Goal: Information Seeking & Learning: Learn about a topic

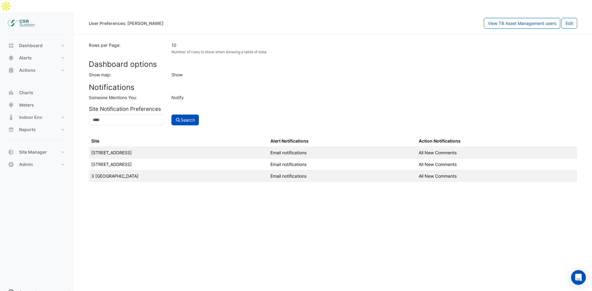
click at [450, 68] on app-view-user-preferences "Rows per Page: 10 Number of rows to show when showing a table of data Dashboard…" at bounding box center [333, 112] width 489 height 140
click at [42, 43] on span "Dashboard" at bounding box center [30, 46] width 23 height 6
click at [36, 159] on button "Admin" at bounding box center [37, 165] width 64 height 12
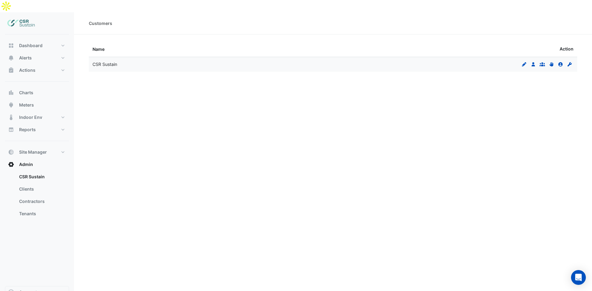
click at [129, 61] on div "CSR Sustain" at bounding box center [211, 64] width 237 height 7
drag, startPoint x: 31, startPoint y: 139, endPoint x: 43, endPoint y: 147, distance: 14.1
click at [31, 149] on span "Site Manager" at bounding box center [33, 152] width 28 height 6
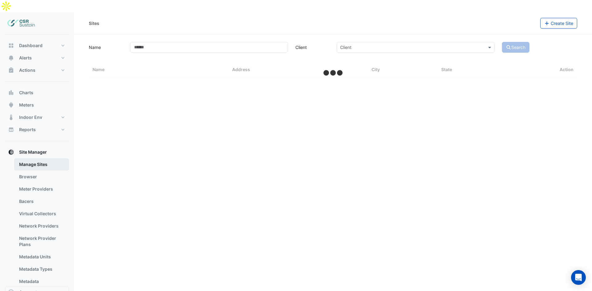
select select "**"
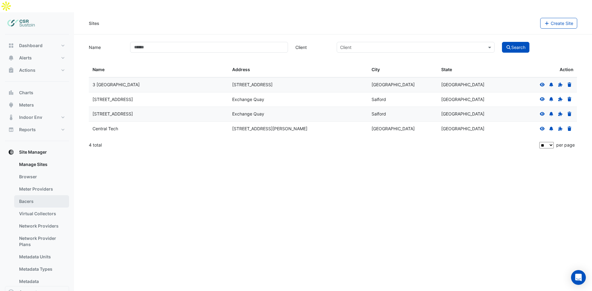
drag, startPoint x: 39, startPoint y: 189, endPoint x: 249, endPoint y: 187, distance: 210.4
click at [39, 196] on link "Bacers" at bounding box center [41, 202] width 55 height 12
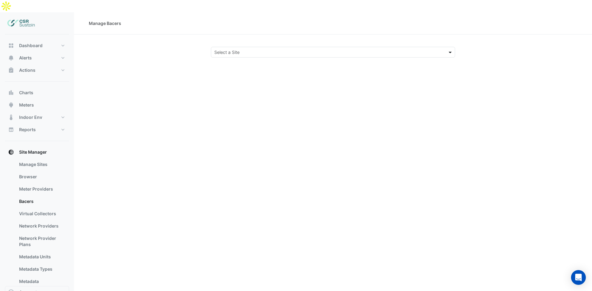
click at [454, 49] on span at bounding box center [451, 52] width 8 height 6
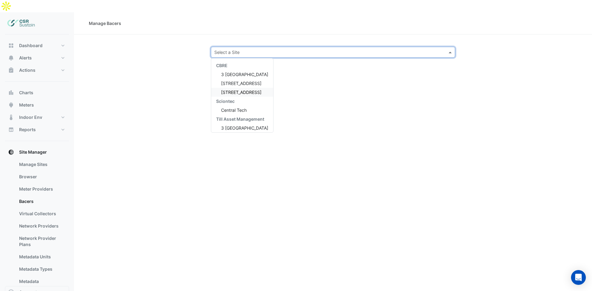
click at [235, 88] on div "[STREET_ADDRESS]" at bounding box center [242, 92] width 62 height 9
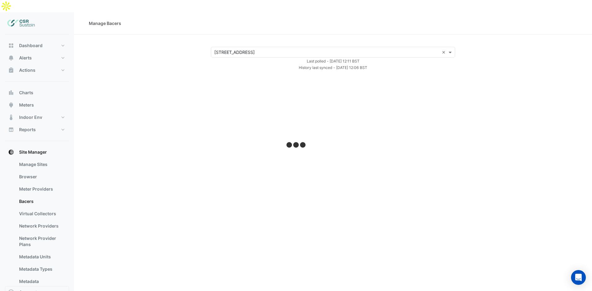
select select "**"
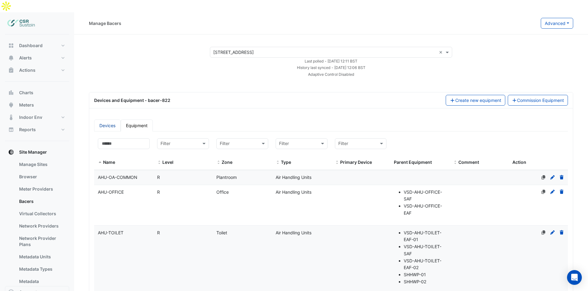
click at [109, 120] on link "Devices" at bounding box center [107, 126] width 27 height 12
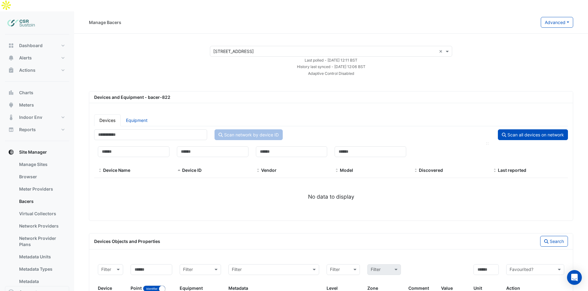
scroll to position [49, 0]
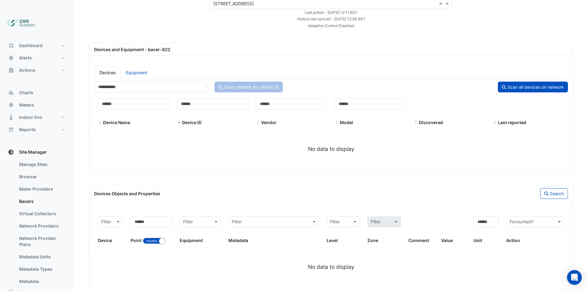
drag, startPoint x: 460, startPoint y: 78, endPoint x: 463, endPoint y: 118, distance: 39.3
click at [54, 39] on button "Dashboard" at bounding box center [37, 45] width 64 height 12
select select "**"
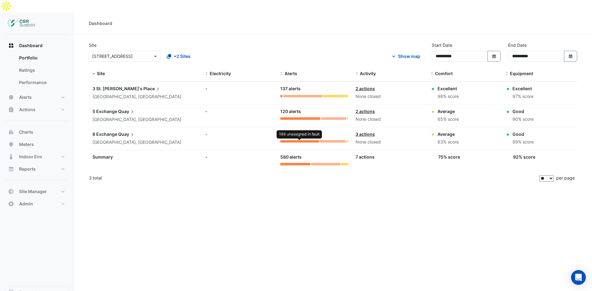
click at [304, 140] on div at bounding box center [299, 141] width 39 height 2
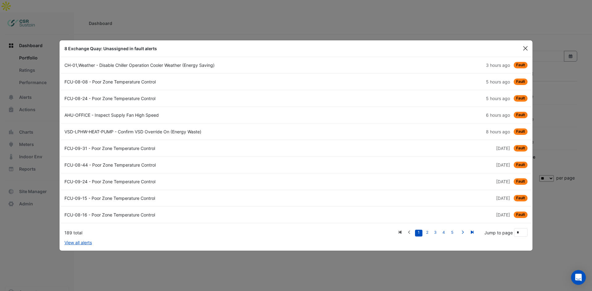
click at [524, 48] on button "Close" at bounding box center [525, 48] width 9 height 9
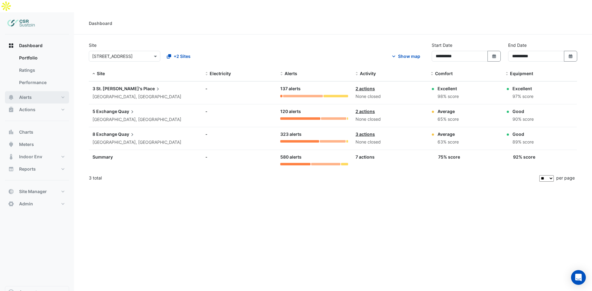
click at [45, 91] on button "Alerts" at bounding box center [37, 97] width 64 height 12
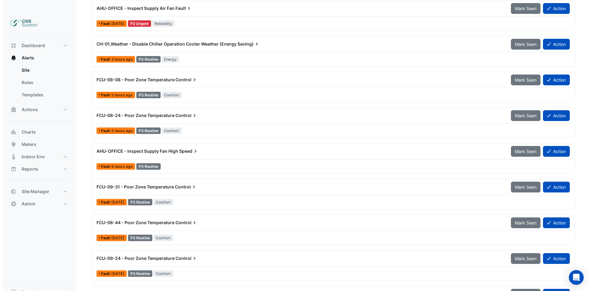
scroll to position [200, 0]
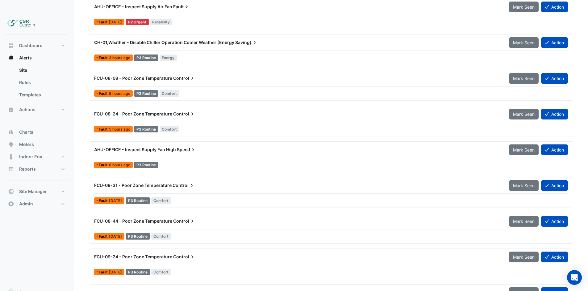
click at [195, 109] on div "FCU-08-24 - Poor Zone Temperature Control" at bounding box center [297, 114] width 415 height 11
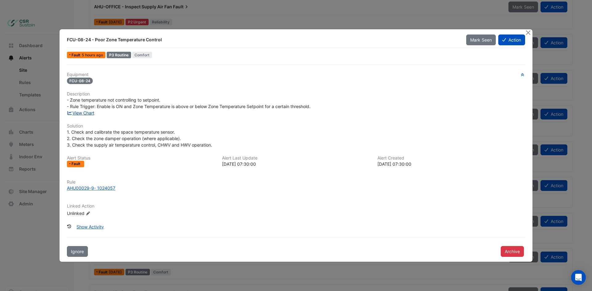
click at [85, 114] on link "View Chart" at bounding box center [80, 112] width 27 height 5
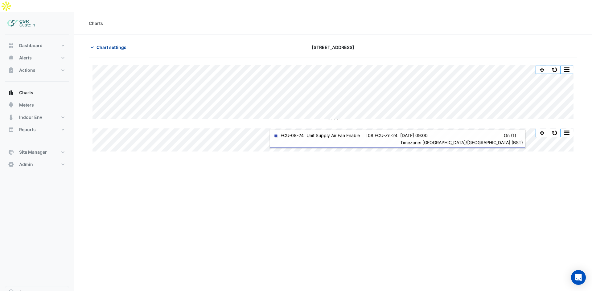
click at [116, 42] on button "Chart settings" at bounding box center [110, 47] width 42 height 11
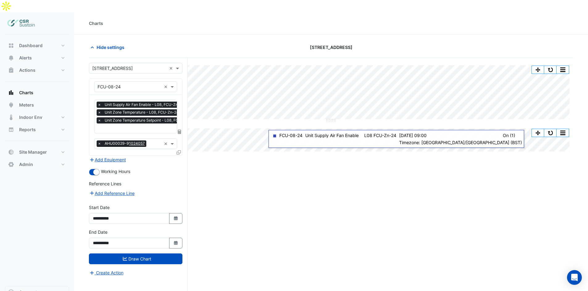
scroll to position [0, 3]
click at [115, 126] on input "text" at bounding box center [144, 129] width 100 height 6
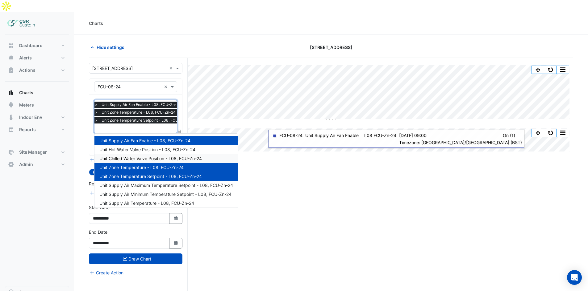
drag, startPoint x: 151, startPoint y: 145, endPoint x: 151, endPoint y: 142, distance: 3.4
click at [151, 156] on span "Unit Chilled Water Valve Position - L08, FCU-Zn-24" at bounding box center [150, 158] width 102 height 5
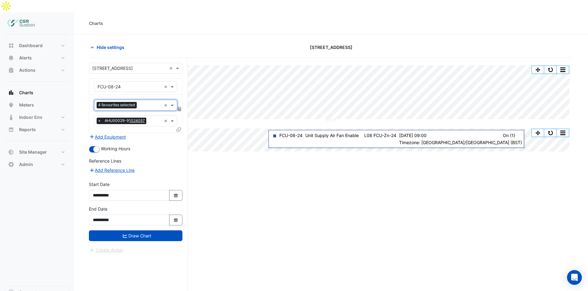
scroll to position [0, 0]
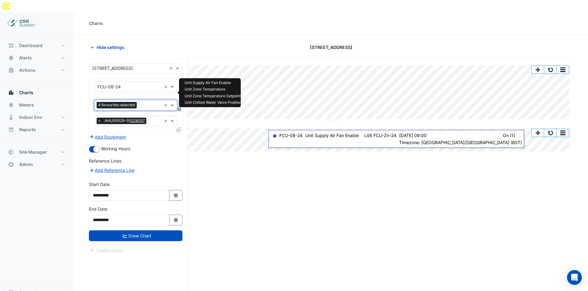
click at [147, 103] on input "text" at bounding box center [150, 106] width 22 height 6
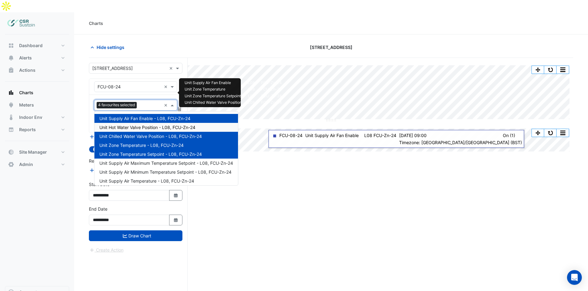
click at [140, 125] on span "Unit Hot Water Valve Position - L08, FCU-Zn-24" at bounding box center [147, 127] width 96 height 5
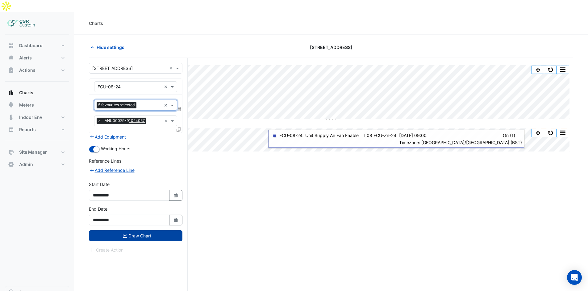
click at [129, 231] on button "Draw Chart" at bounding box center [135, 236] width 93 height 11
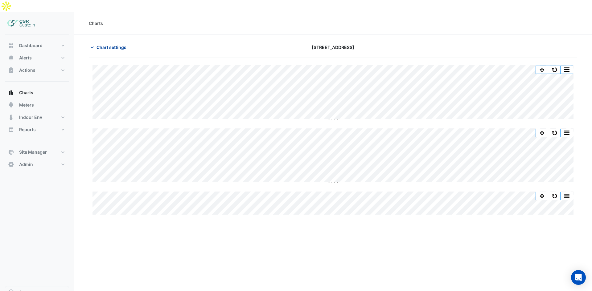
click at [104, 44] on span "Chart settings" at bounding box center [112, 47] width 30 height 6
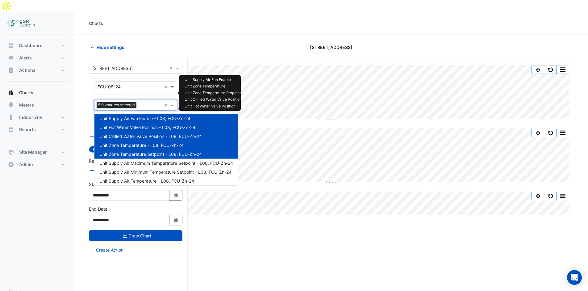
click at [140, 103] on input "text" at bounding box center [150, 106] width 23 height 6
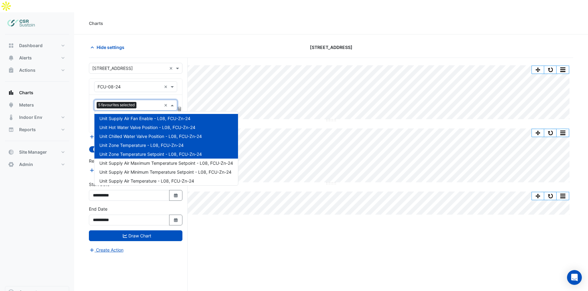
click at [141, 42] on div "Hide settings" at bounding box center [167, 47] width 164 height 11
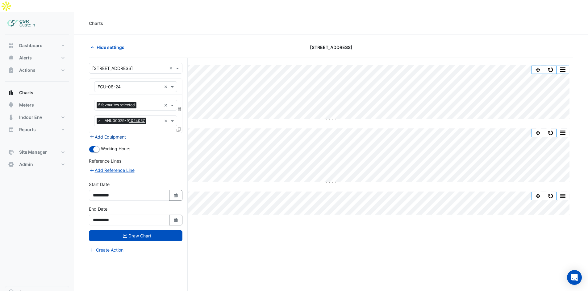
click at [117, 134] on button "Add Equipment" at bounding box center [107, 137] width 37 height 7
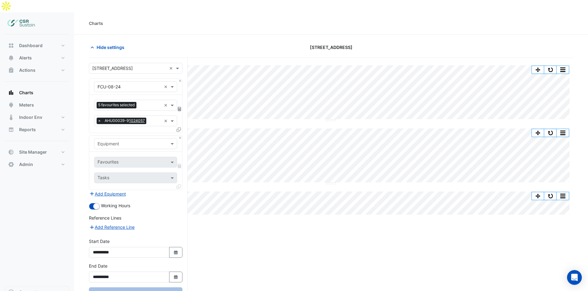
click at [119, 141] on input "text" at bounding box center [129, 144] width 64 height 6
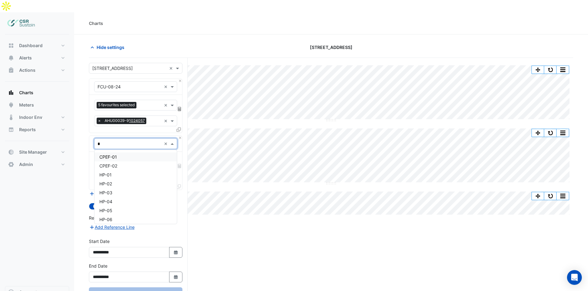
type input "**"
click at [128, 153] on div "PCHWP-01" at bounding box center [135, 157] width 82 height 9
click at [132, 141] on input "text" at bounding box center [129, 144] width 64 height 6
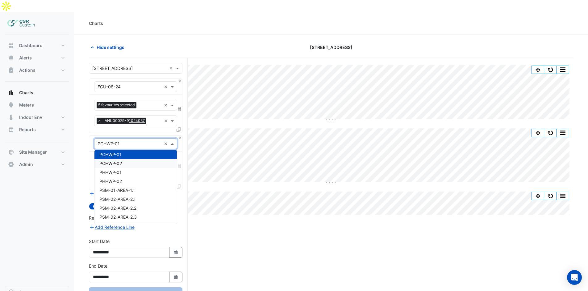
click at [125, 159] on div "PCHWP-02" at bounding box center [135, 163] width 82 height 9
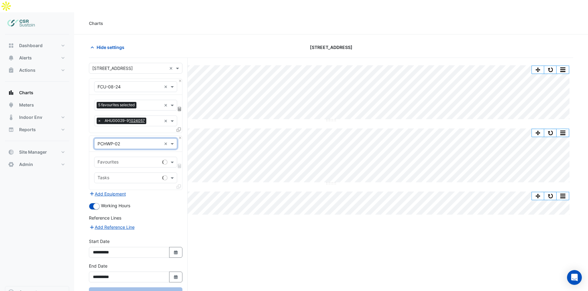
click at [131, 141] on input "text" at bounding box center [129, 144] width 64 height 6
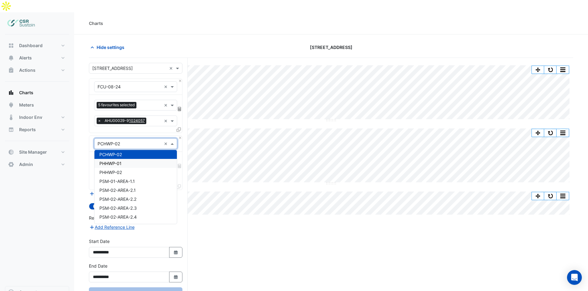
click at [125, 159] on div "PHHWP-01" at bounding box center [135, 163] width 82 height 9
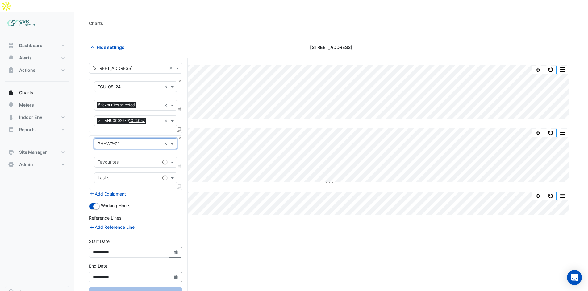
click at [124, 160] on input "text" at bounding box center [128, 163] width 62 height 6
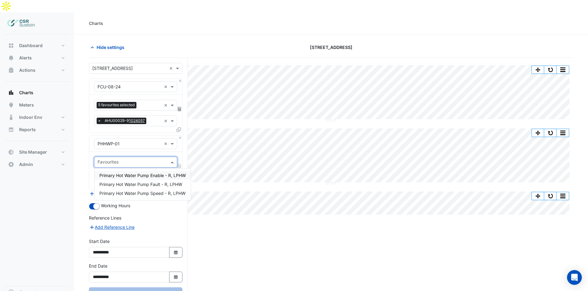
click at [109, 160] on input "text" at bounding box center [131, 163] width 69 height 6
click at [85, 166] on section "Hide settings 8 Exchange Quay Split All Split None Print Save as JPEG Save as P…" at bounding box center [331, 181] width 514 height 293
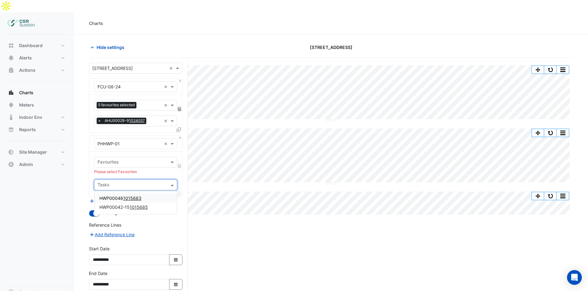
click at [105, 183] on input "text" at bounding box center [131, 186] width 69 height 6
click at [117, 136] on div "× PHHWP-01 ×" at bounding box center [135, 144] width 93 height 16
click at [119, 141] on input "text" at bounding box center [129, 144] width 64 height 6
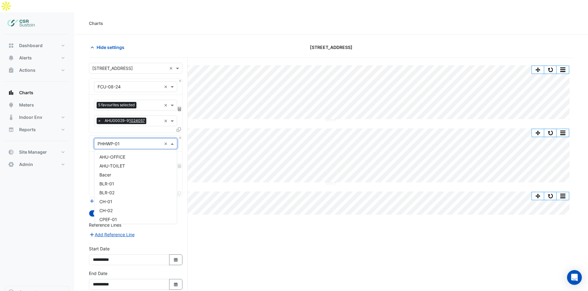
scroll to position [4027, 0]
type input "**"
click at [126, 153] on div "CH-01" at bounding box center [135, 157] width 82 height 9
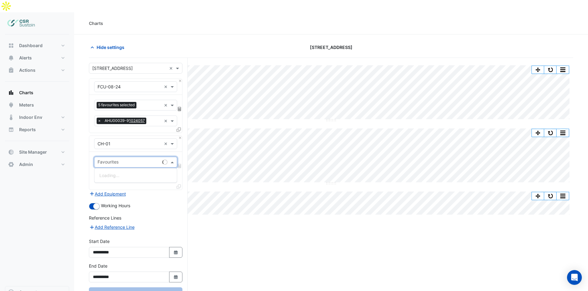
click at [115, 160] on input "text" at bounding box center [128, 163] width 62 height 6
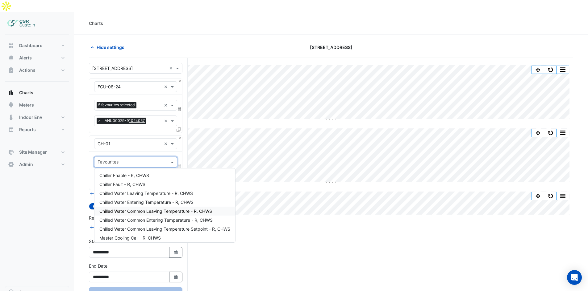
click at [167, 209] on span "Chilled Water Common Leaving Temperature - R, CHWS" at bounding box center [155, 211] width 113 height 5
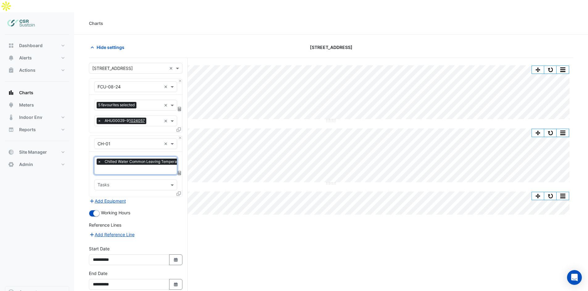
click at [125, 183] on input "text" at bounding box center [131, 186] width 69 height 6
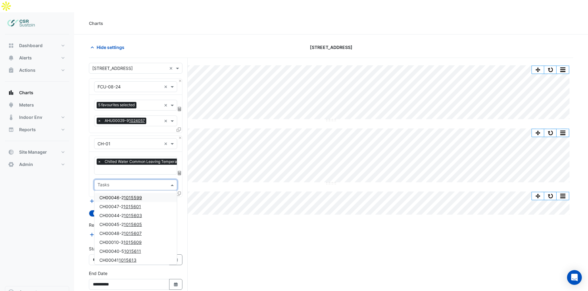
click at [53, 178] on div "Dashboard Portfolio Ratings Performance Alerts Site Rules Templates Actions Sit…" at bounding box center [37, 161] width 64 height 252
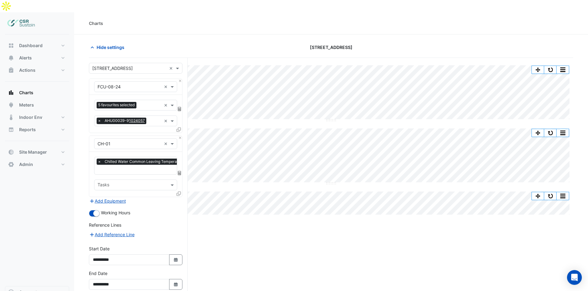
drag, startPoint x: 115, startPoint y: 287, endPoint x: 124, endPoint y: 284, distance: 9.2
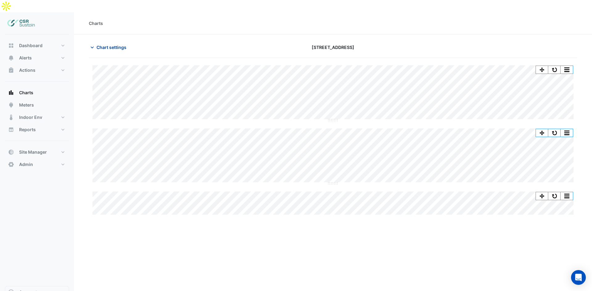
click at [93, 44] on icon "button" at bounding box center [92, 47] width 6 height 6
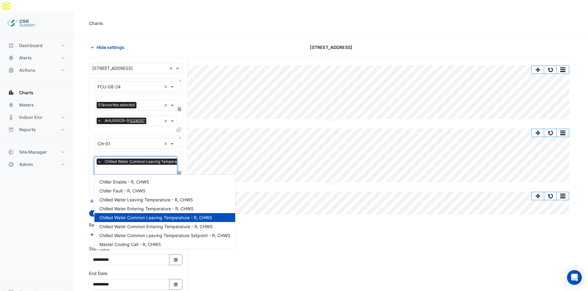
click at [122, 167] on input "text" at bounding box center [151, 170] width 109 height 6
click at [313, 234] on div "Split by Equip Split All Split None Print Save as JPEG Save as PNG Pivot Data T…" at bounding box center [331, 192] width 484 height 269
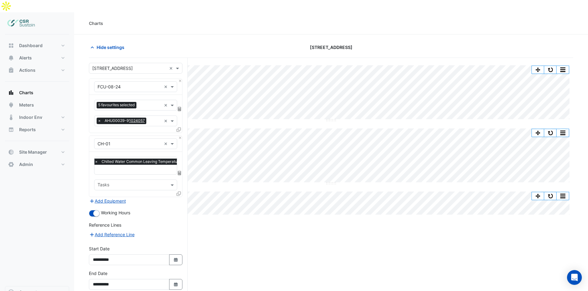
click at [140, 167] on input "text" at bounding box center [148, 170] width 109 height 6
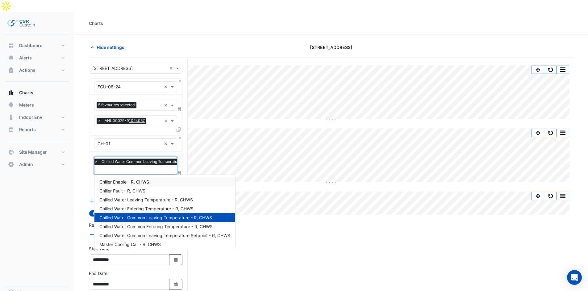
click at [141, 180] on span "Chiller Enable - R, CHWS" at bounding box center [124, 182] width 50 height 5
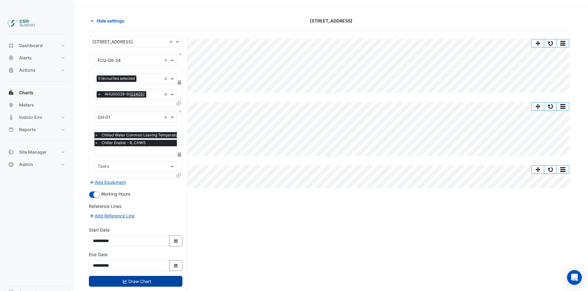
click at [169, 276] on button "Draw Chart" at bounding box center [135, 281] width 93 height 11
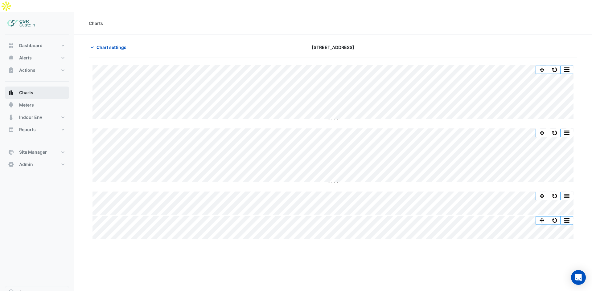
click at [32, 90] on span "Charts" at bounding box center [26, 93] width 14 height 6
click at [43, 64] on button "Actions" at bounding box center [37, 70] width 64 height 12
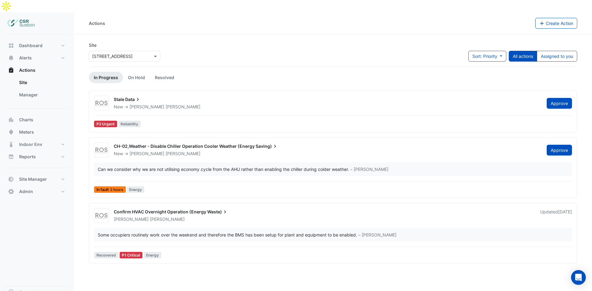
click at [218, 144] on span "CH-02,Weather - Disable Chiller Operation Cooler Weather (Energy" at bounding box center [184, 146] width 141 height 5
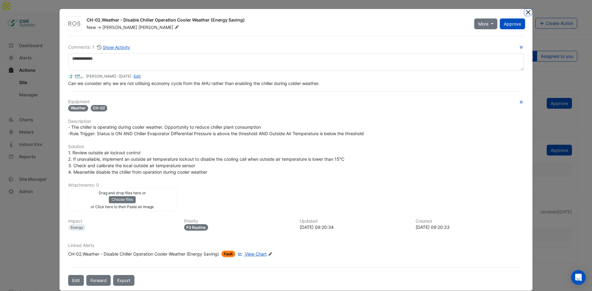
click at [527, 14] on button "Close" at bounding box center [528, 12] width 6 height 6
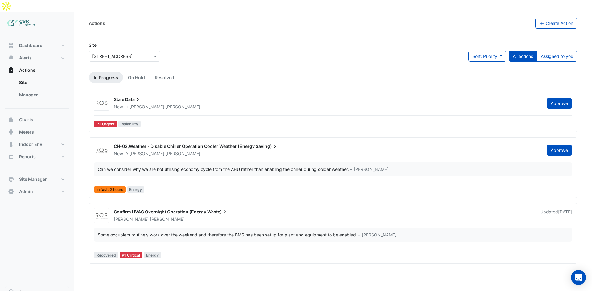
click at [177, 209] on div "Confirm HVAC Overnight Operation (Energy Waste)" at bounding box center [323, 212] width 419 height 7
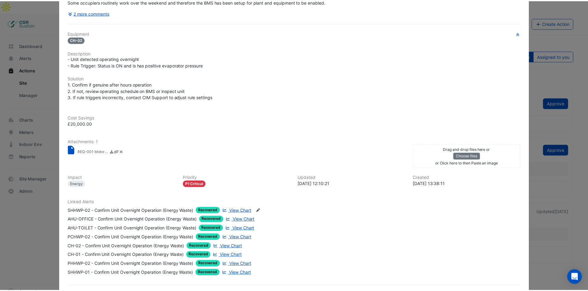
scroll to position [93, 0]
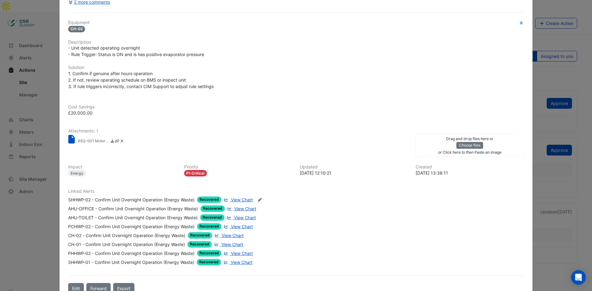
click at [37, 206] on ngb-modal-window "Confirm HVAC Overnight Operation (Energy Waste) In Progress -> Spencer Hogg Mor…" at bounding box center [296, 145] width 592 height 291
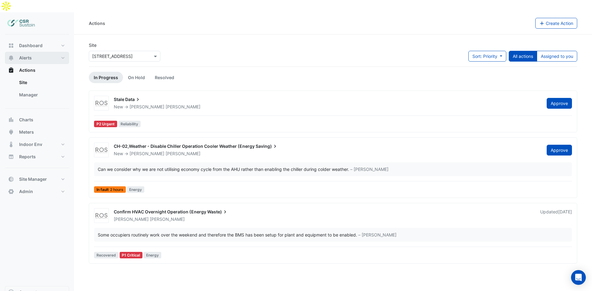
click at [43, 52] on button "Alerts" at bounding box center [37, 58] width 64 height 12
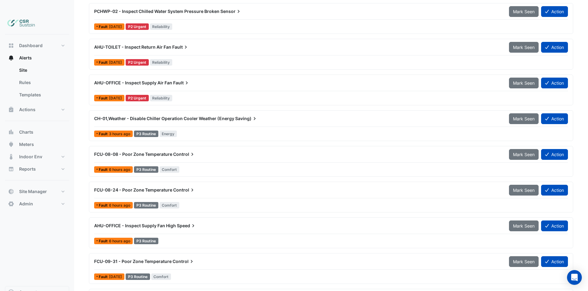
scroll to position [41, 0]
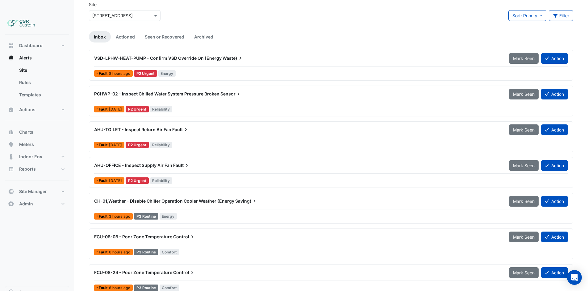
drag, startPoint x: 341, startPoint y: 127, endPoint x: 340, endPoint y: 78, distance: 49.7
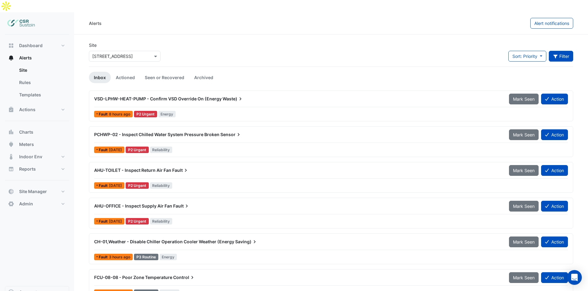
click at [560, 51] on button "Filter" at bounding box center [560, 56] width 25 height 11
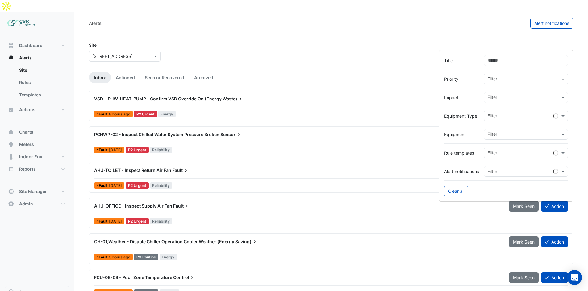
click at [516, 79] on input "text" at bounding box center [523, 79] width 72 height 6
click at [469, 85] on div at bounding box center [506, 89] width 124 height 8
click at [504, 97] on input "text" at bounding box center [523, 98] width 72 height 6
click at [497, 122] on span "Energy" at bounding box center [496, 119] width 14 height 5
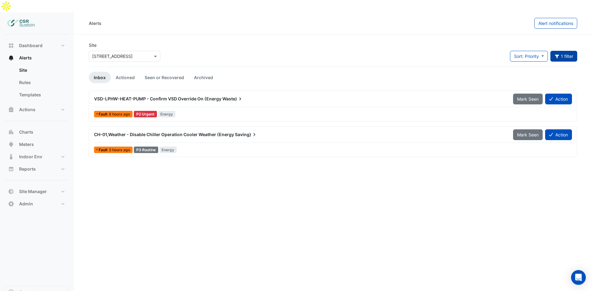
click at [568, 51] on button "1 filter" at bounding box center [564, 56] width 27 height 11
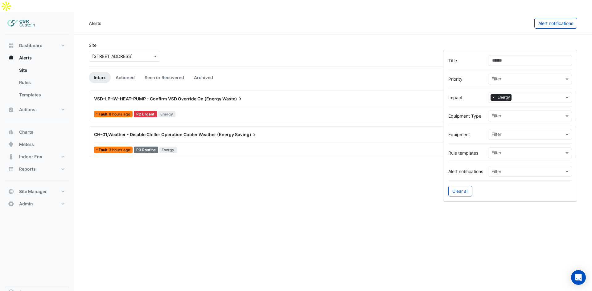
click at [502, 100] on span "Energy" at bounding box center [503, 97] width 15 height 6
click at [502, 111] on span "Comfort" at bounding box center [501, 110] width 16 height 5
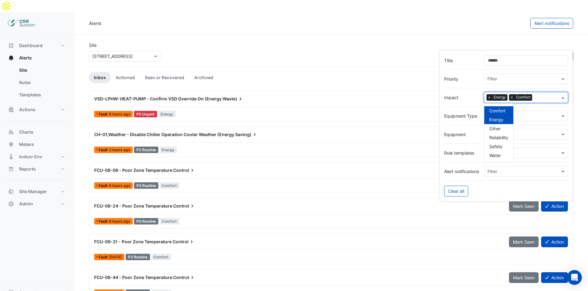
click at [489, 97] on span "×" at bounding box center [489, 97] width 6 height 6
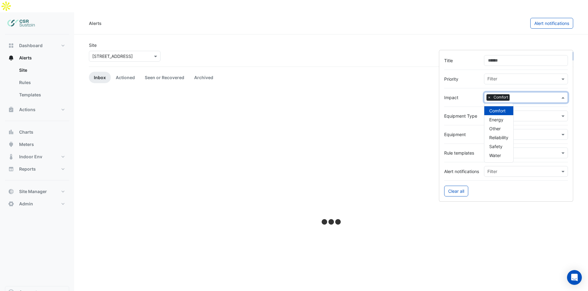
click at [409, 42] on div "Site × 8 Exchange Quay Sort: Priority Priority Updated 1 filter" at bounding box center [330, 54] width 491 height 25
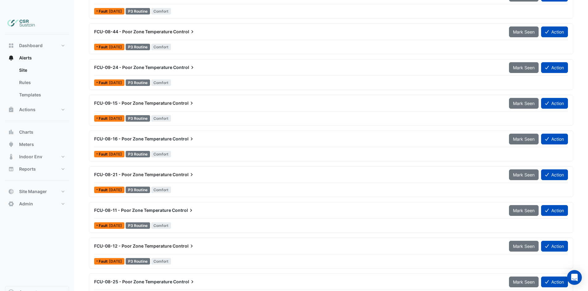
scroll to position [23, 0]
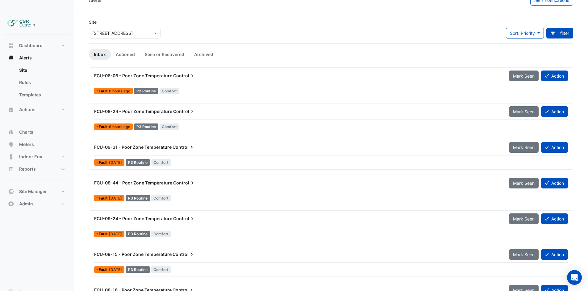
click at [143, 30] on input "text" at bounding box center [118, 33] width 52 height 6
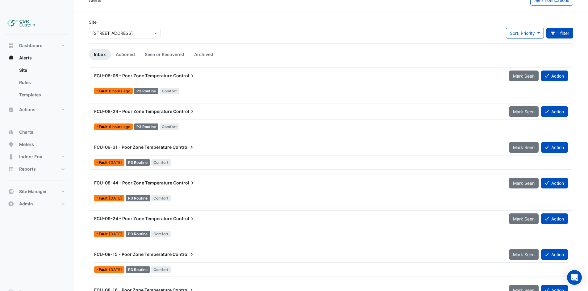
scroll to position [0, 0]
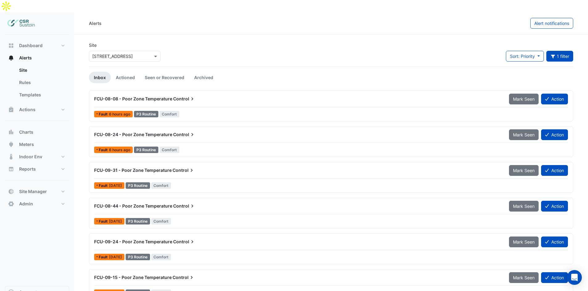
drag, startPoint x: 445, startPoint y: 148, endPoint x: 487, endPoint y: 45, distance: 111.4
click at [572, 51] on button "1 filter" at bounding box center [559, 56] width 27 height 11
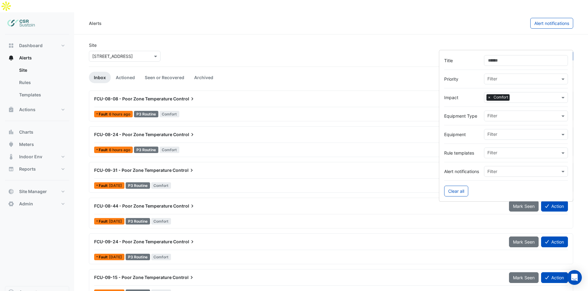
click at [488, 97] on span "×" at bounding box center [489, 97] width 6 height 6
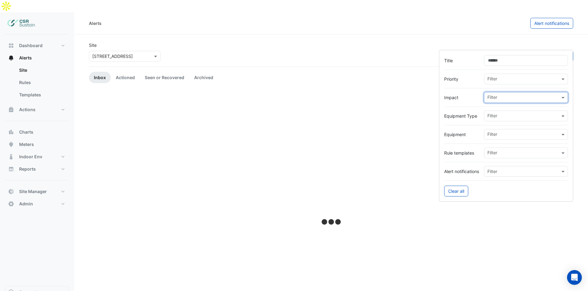
click at [505, 114] on input "text" at bounding box center [523, 117] width 72 height 6
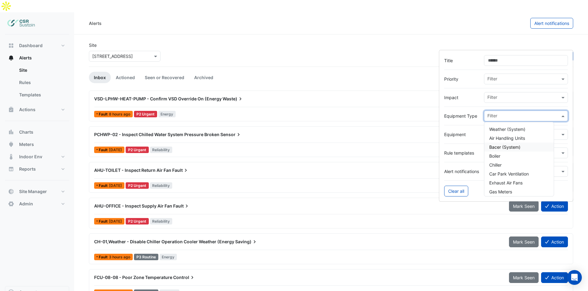
click at [473, 97] on label "Impact" at bounding box center [461, 97] width 35 height 6
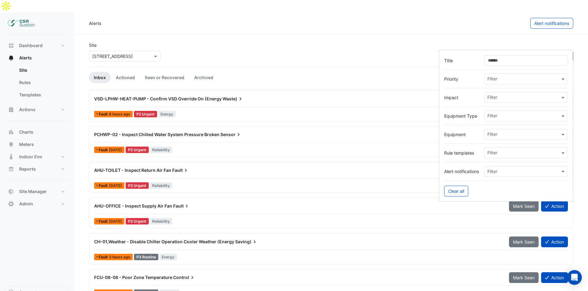
click at [511, 100] on input "text" at bounding box center [523, 98] width 72 height 6
drag, startPoint x: 511, startPoint y: 99, endPoint x: 506, endPoint y: 119, distance: 20.0
click at [510, 101] on input "text" at bounding box center [523, 98] width 72 height 6
click at [525, 118] on input "text" at bounding box center [523, 117] width 72 height 6
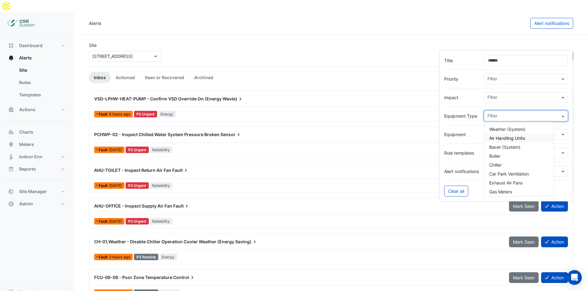
click at [467, 125] on div at bounding box center [506, 126] width 124 height 8
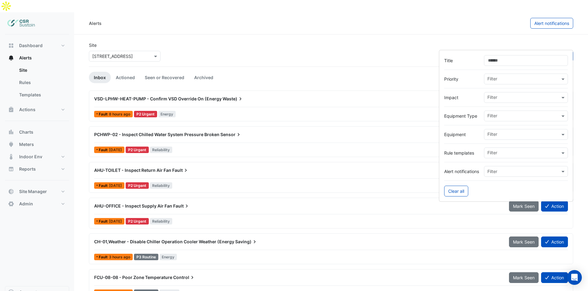
click at [494, 132] on input "text" at bounding box center [523, 135] width 72 height 6
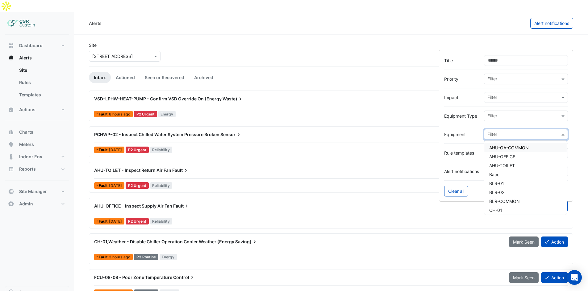
click at [468, 141] on div at bounding box center [506, 144] width 124 height 8
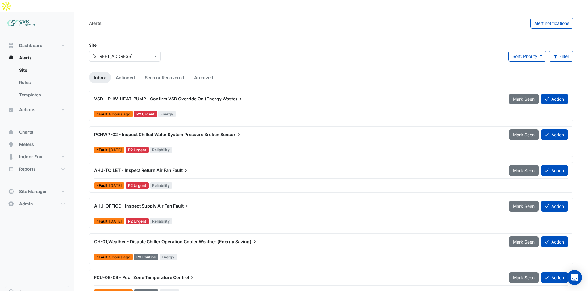
click at [126, 51] on div "× 8 Exchange Quay" at bounding box center [125, 56] width 72 height 11
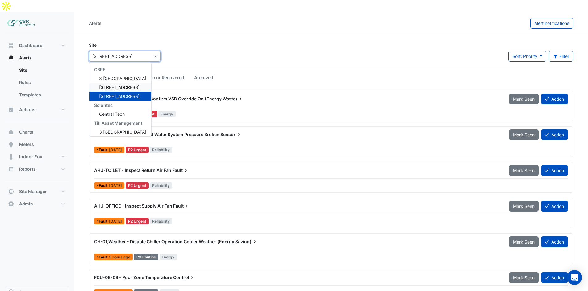
click at [116, 85] on span "5 Exchange Quay" at bounding box center [119, 87] width 40 height 5
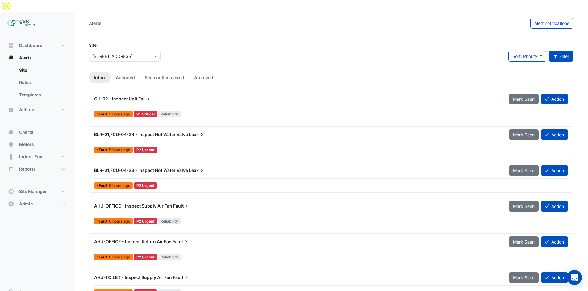
click at [556, 54] on icon "button" at bounding box center [555, 56] width 6 height 4
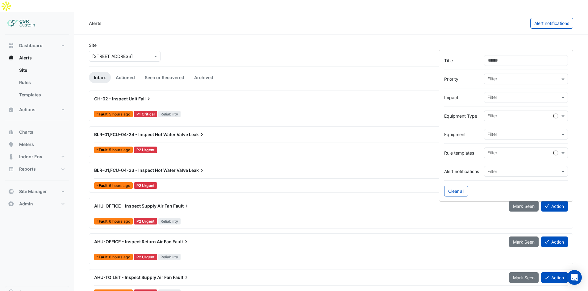
click at [499, 97] on input "text" at bounding box center [523, 98] width 72 height 6
click at [498, 117] on span "Energy" at bounding box center [496, 119] width 14 height 5
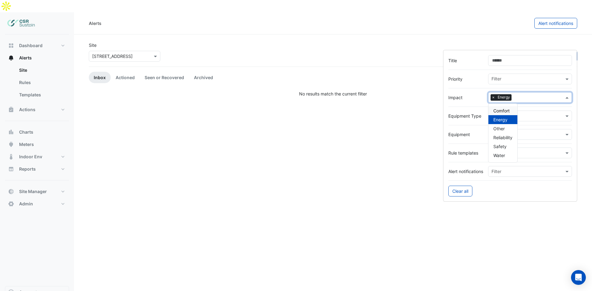
click at [493, 97] on span "×" at bounding box center [494, 97] width 6 height 6
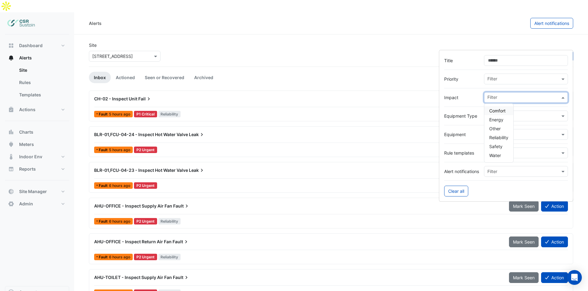
click at [403, 42] on div "Site × 5 Exchange Quay Sort: Priority Priority Updated Filter" at bounding box center [330, 54] width 491 height 25
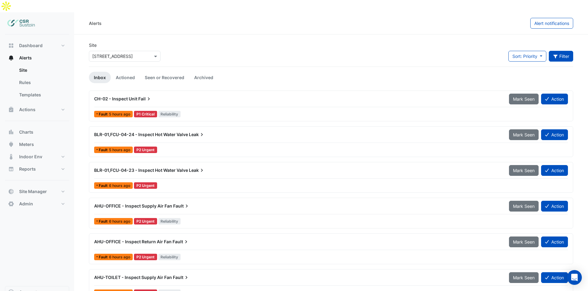
click at [148, 97] on icon at bounding box center [149, 98] width 2 height 3
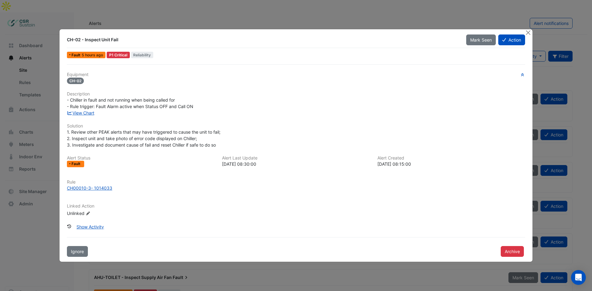
click at [35, 125] on ngb-modal-window "CH-02 - Inspect Unit Fail Mark Seen Action Fault 5 hours ago P1 Critical Reliab…" at bounding box center [296, 145] width 592 height 291
click at [531, 32] on div at bounding box center [529, 32] width 8 height 7
click at [529, 32] on button "Close" at bounding box center [528, 32] width 6 height 6
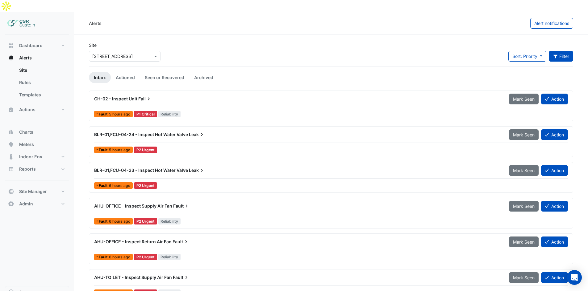
click at [180, 132] on span "BLR-01,FCU-04-24 - Inspect Hot Water Valve" at bounding box center [141, 134] width 94 height 5
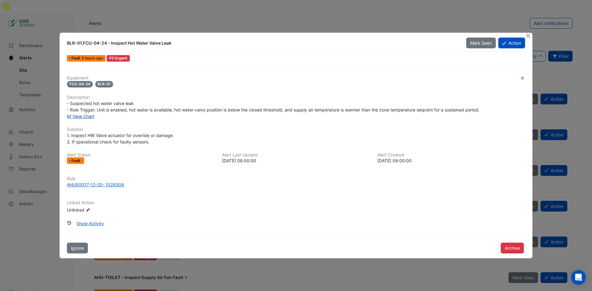
click at [94, 117] on link "View Chart" at bounding box center [80, 116] width 27 height 5
click at [530, 36] on button "Close" at bounding box center [528, 36] width 6 height 6
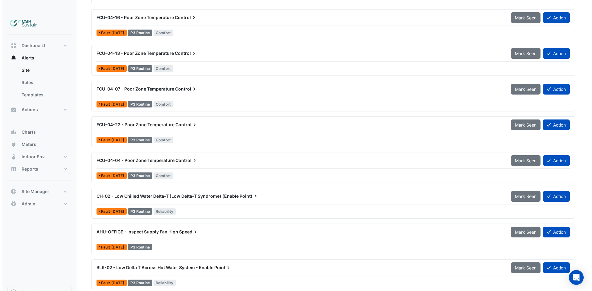
scroll to position [2386, 0]
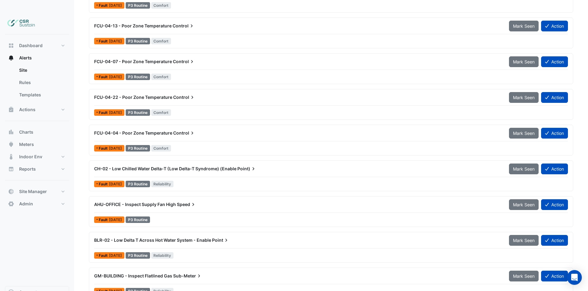
click at [172, 199] on div "AHU-OFFICE - Inspect Supply Fan High Speed" at bounding box center [297, 204] width 415 height 11
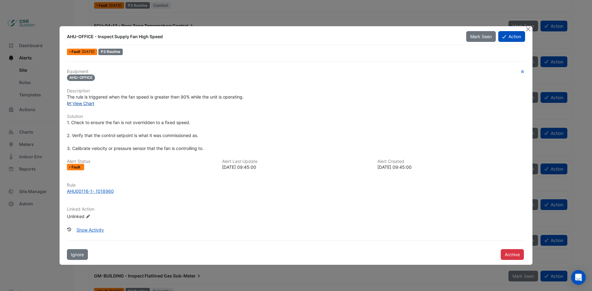
click at [82, 104] on link "View Chart" at bounding box center [80, 103] width 27 height 5
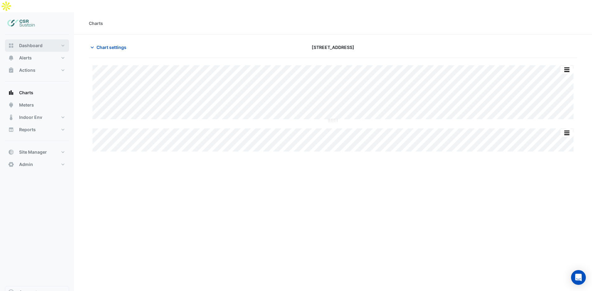
click at [47, 39] on button "Dashboard" at bounding box center [37, 45] width 64 height 12
select select "**"
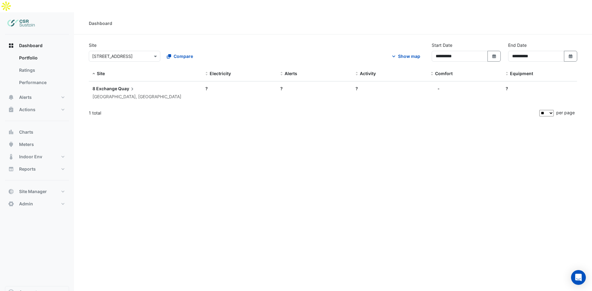
click at [118, 85] on span "Quay" at bounding box center [126, 88] width 17 height 7
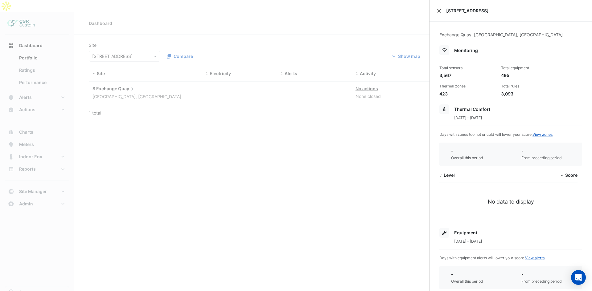
click at [441, 10] on button "Close" at bounding box center [439, 11] width 4 height 4
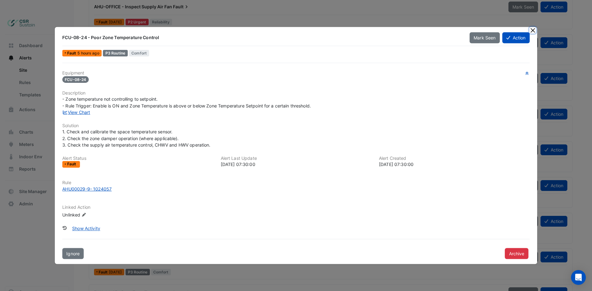
click at [535, 29] on button "Close" at bounding box center [533, 30] width 6 height 6
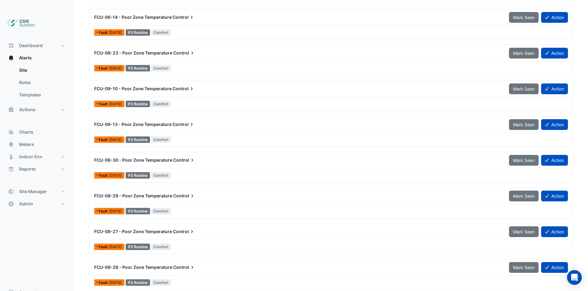
drag, startPoint x: 138, startPoint y: 185, endPoint x: 152, endPoint y: 232, distance: 49.0
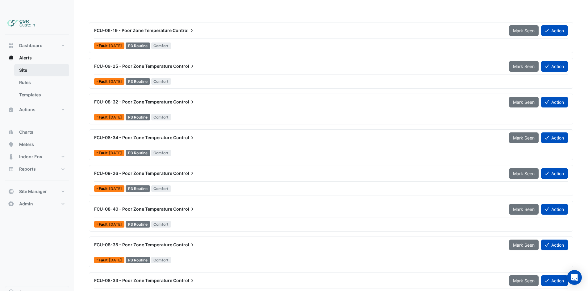
scroll to position [1658, 0]
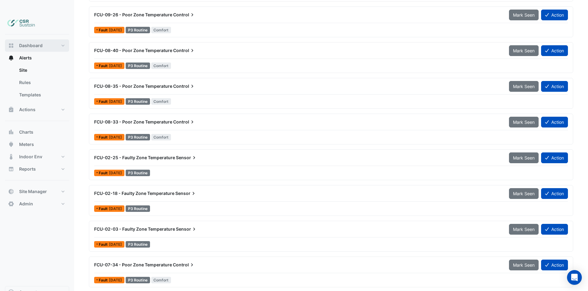
click at [31, 43] on span "Dashboard" at bounding box center [30, 46] width 23 height 6
select select "**"
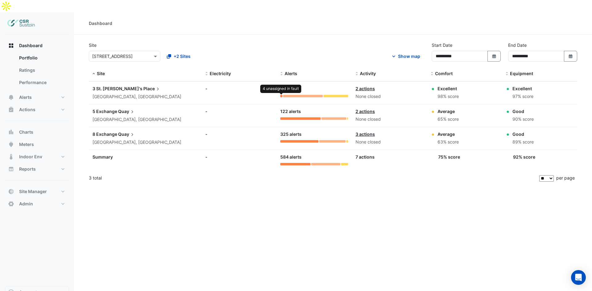
click at [282, 95] on div at bounding box center [281, 96] width 2 height 2
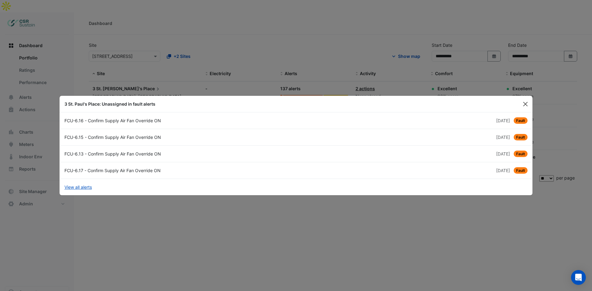
click at [528, 103] on button "Close" at bounding box center [525, 104] width 9 height 9
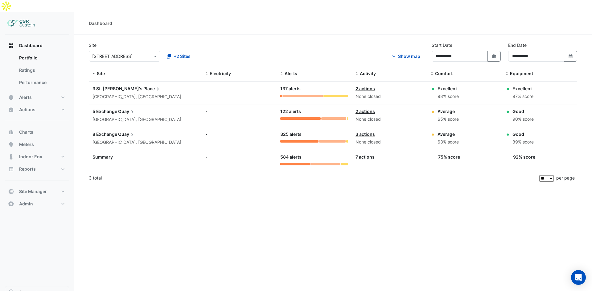
click at [347, 108] on div "122 alerts" at bounding box center [314, 111] width 68 height 7
click at [133, 132] on icon at bounding box center [132, 135] width 6 height 6
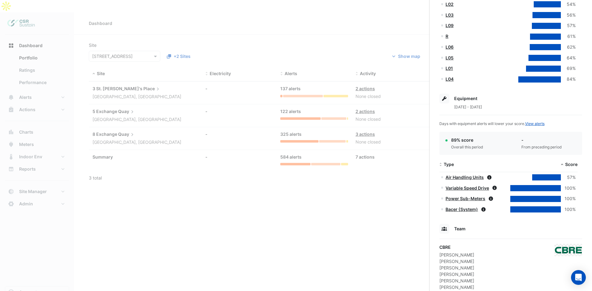
scroll to position [215, 0]
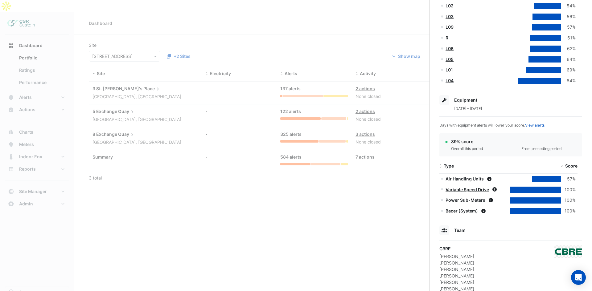
click at [209, 176] on ngb-offcanvas-backdrop at bounding box center [296, 145] width 592 height 291
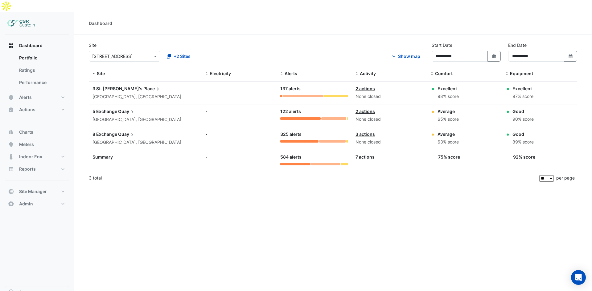
click at [119, 108] on span "Quay" at bounding box center [126, 111] width 17 height 7
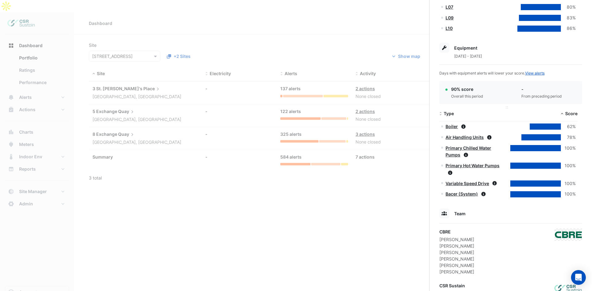
scroll to position [298, 0]
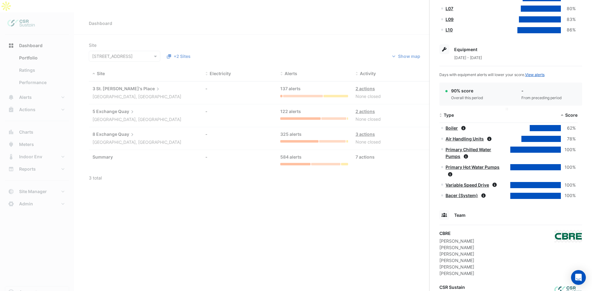
click at [449, 119] on div "Type" at bounding box center [474, 115] width 69 height 7
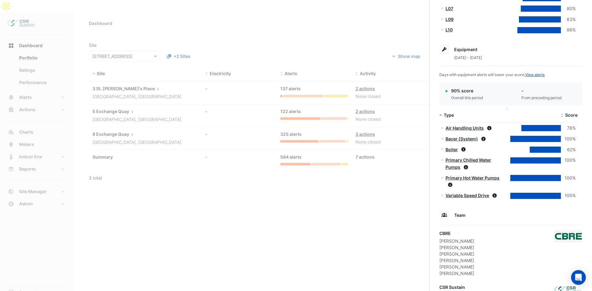
click at [449, 115] on span "Type" at bounding box center [449, 115] width 10 height 5
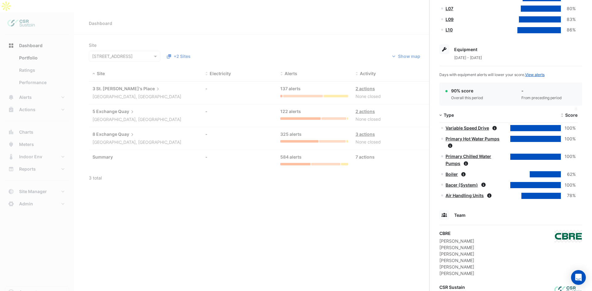
click at [564, 113] on span at bounding box center [562, 115] width 4 height 5
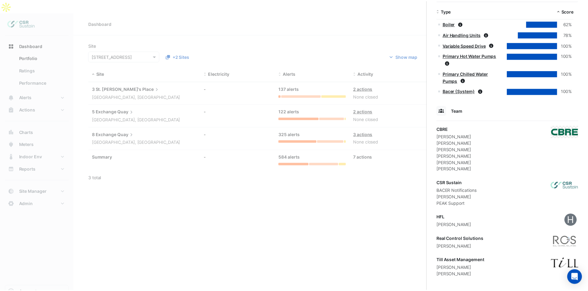
scroll to position [406, 0]
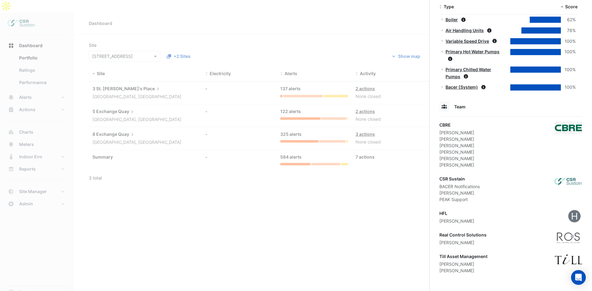
click at [382, 122] on ngb-offcanvas-backdrop at bounding box center [296, 145] width 592 height 291
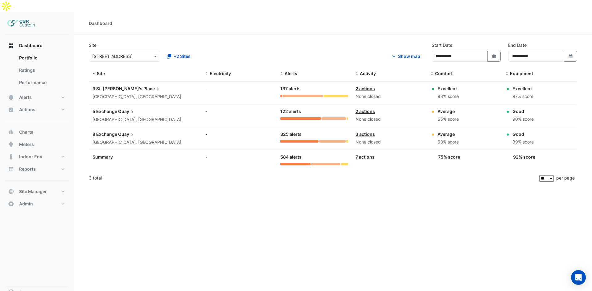
click at [106, 109] on span "5 Exchange" at bounding box center [105, 111] width 25 height 5
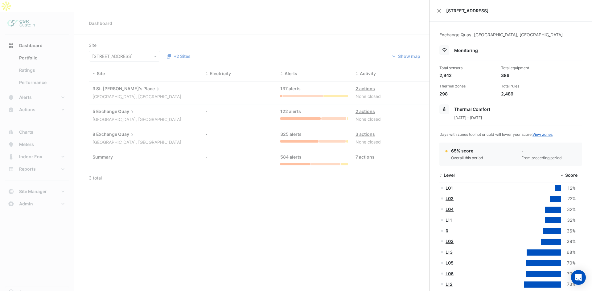
click at [331, 107] on ngb-offcanvas-backdrop at bounding box center [296, 145] width 592 height 291
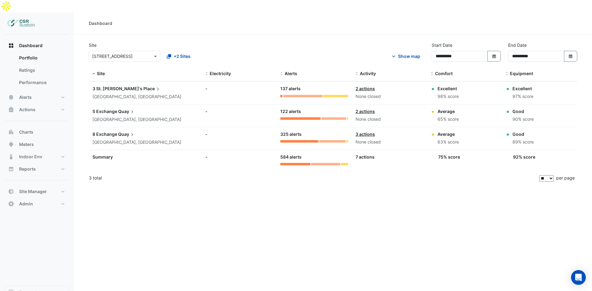
click at [114, 131] on div "8 Exchange Quay" at bounding box center [137, 134] width 89 height 7
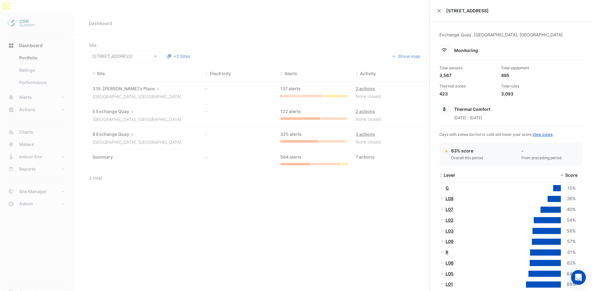
click at [437, 12] on div "[STREET_ADDRESS]" at bounding box center [511, 11] width 163 height 22
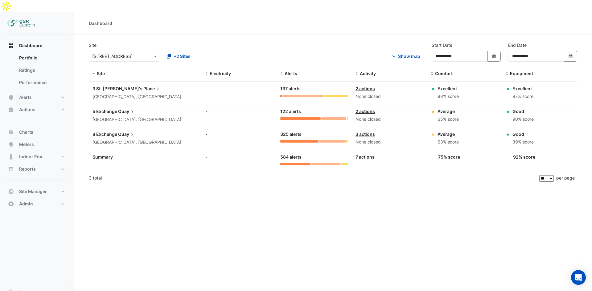
click at [39, 86] on ngb-offcanvas-backdrop at bounding box center [296, 145] width 592 height 291
drag, startPoint x: 36, startPoint y: 82, endPoint x: 41, endPoint y: 90, distance: 9.4
click at [36, 91] on button "Alerts" at bounding box center [37, 97] width 64 height 12
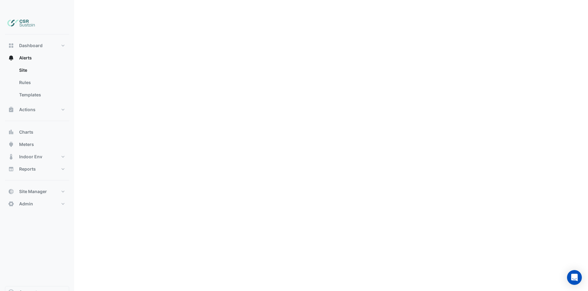
drag, startPoint x: 179, startPoint y: 192, endPoint x: 176, endPoint y: 230, distance: 38.0
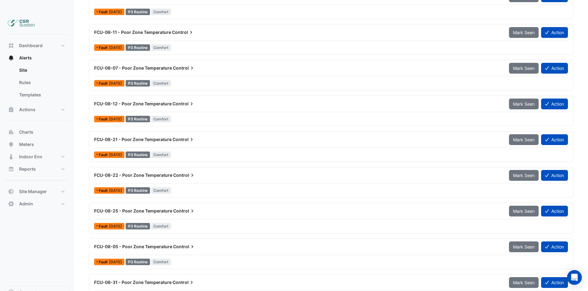
scroll to position [576, 0]
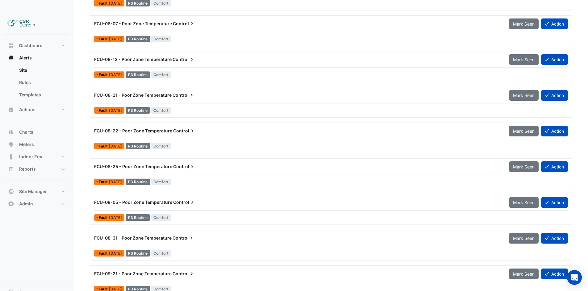
click at [132, 164] on span "FCU-08-25 - Poor Zone Temperature" at bounding box center [133, 166] width 78 height 5
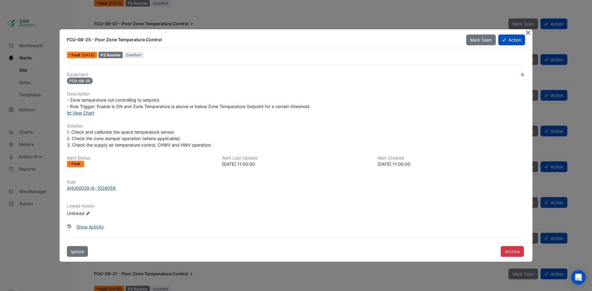
click at [529, 31] on button "Close" at bounding box center [528, 32] width 6 height 6
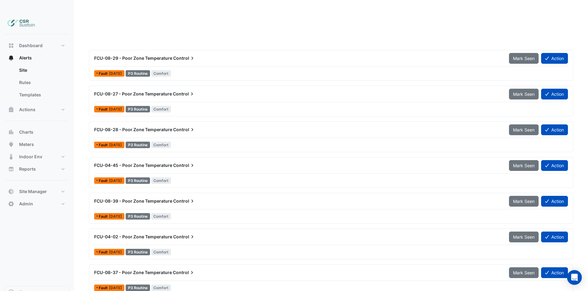
drag, startPoint x: 230, startPoint y: 152, endPoint x: 227, endPoint y: 190, distance: 38.1
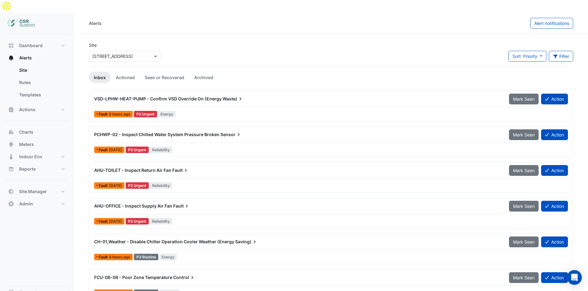
click at [141, 93] on div "VSD-LPHW-HEAT-PUMP - Confirm VSD Override On (Energy Waste)" at bounding box center [297, 98] width 415 height 11
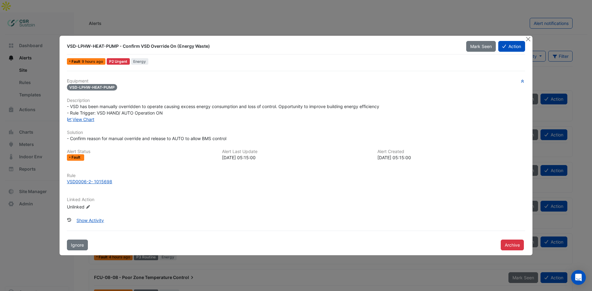
click at [86, 116] on div "View Chart" at bounding box center [296, 119] width 466 height 6
click at [85, 121] on link "View Chart" at bounding box center [80, 119] width 27 height 5
drag, startPoint x: 534, startPoint y: 38, endPoint x: 528, endPoint y: 40, distance: 6.5
click at [530, 39] on ngb-modal-window "VSD-LPHW-HEAT-PUMP - Confirm VSD Override On (Energy Waste) Mark Seen Action Fa…" at bounding box center [296, 145] width 592 height 291
click at [528, 40] on div at bounding box center [529, 39] width 8 height 7
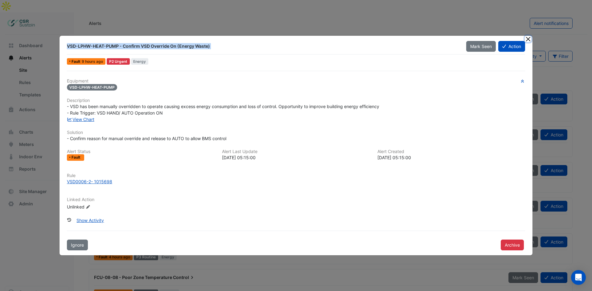
click at [528, 39] on button "Close" at bounding box center [528, 39] width 6 height 6
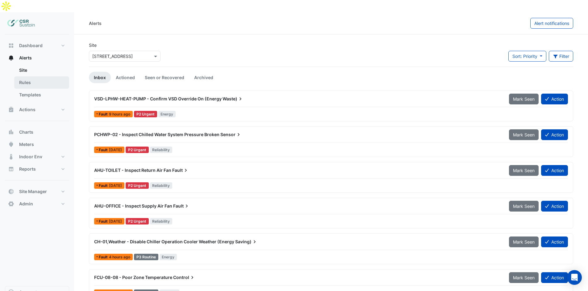
drag, startPoint x: 30, startPoint y: 81, endPoint x: 28, endPoint y: 70, distance: 10.8
click at [29, 89] on link "Templates" at bounding box center [41, 95] width 55 height 12
select select
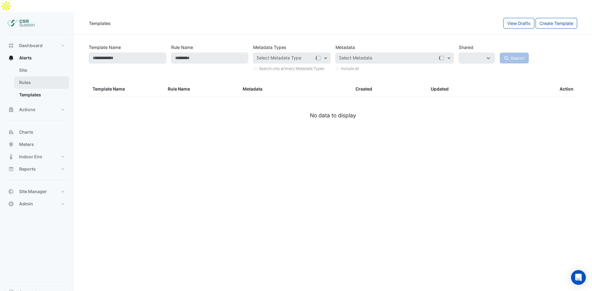
click at [31, 76] on link "Rules" at bounding box center [41, 82] width 55 height 12
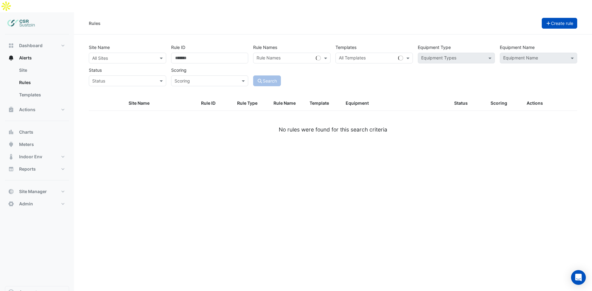
click at [564, 18] on button "Create rule" at bounding box center [560, 23] width 36 height 11
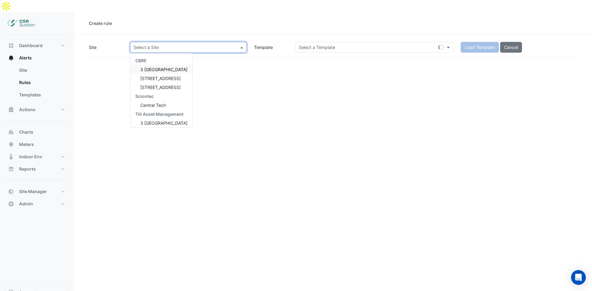
click at [183, 42] on div "Select a Site" at bounding box center [188, 47] width 117 height 11
click at [325, 42] on div "Select a Template" at bounding box center [374, 47] width 158 height 11
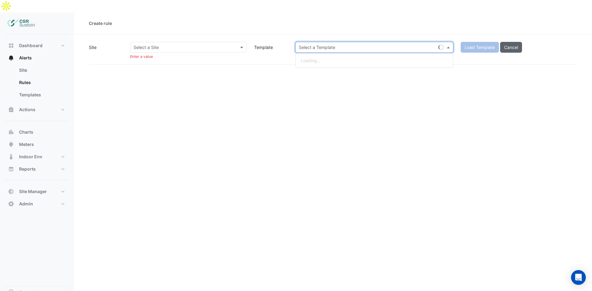
click at [507, 45] on span "Cancel" at bounding box center [511, 47] width 14 height 5
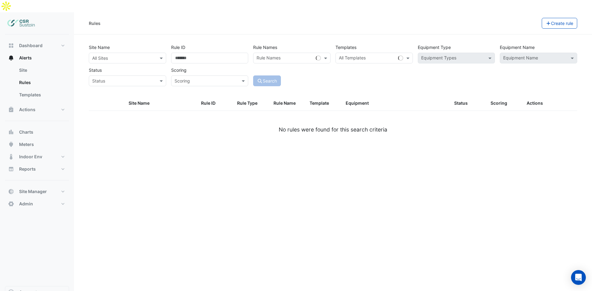
click at [135, 55] on input "text" at bounding box center [121, 58] width 58 height 6
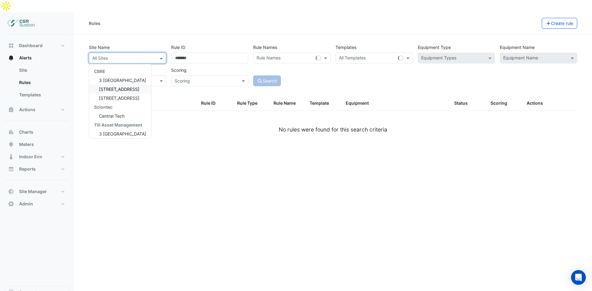
click at [113, 96] on span "[STREET_ADDRESS]" at bounding box center [119, 98] width 40 height 5
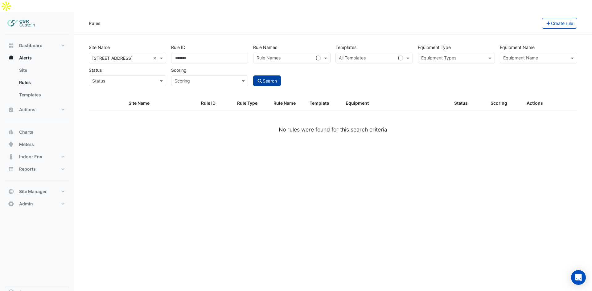
click at [263, 76] on button "Search" at bounding box center [267, 81] width 28 height 11
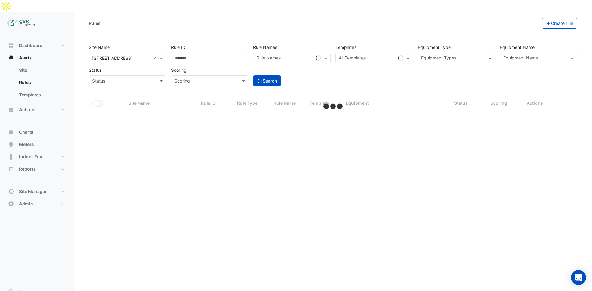
select select "**"
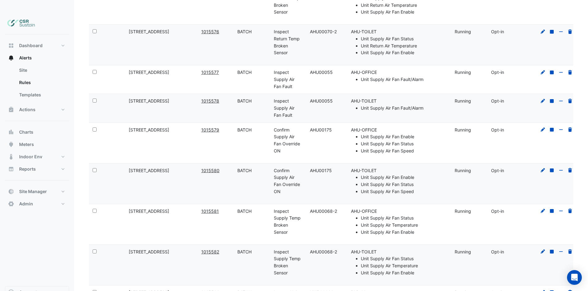
scroll to position [842, 0]
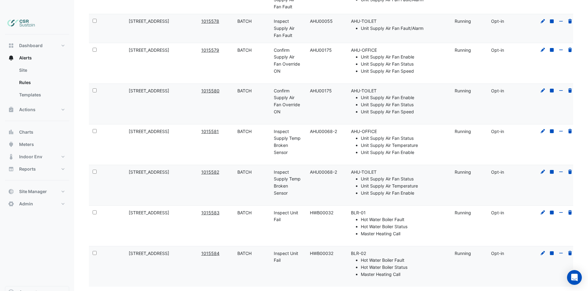
click at [495, 291] on link "5" at bounding box center [490, 296] width 7 height 7
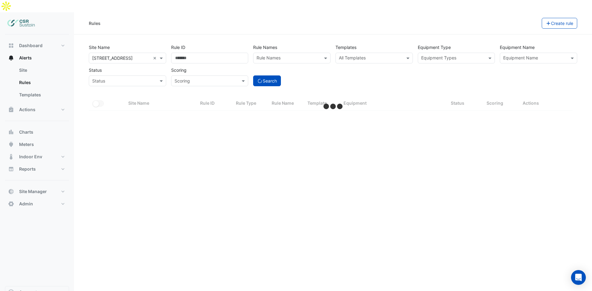
select select "**"
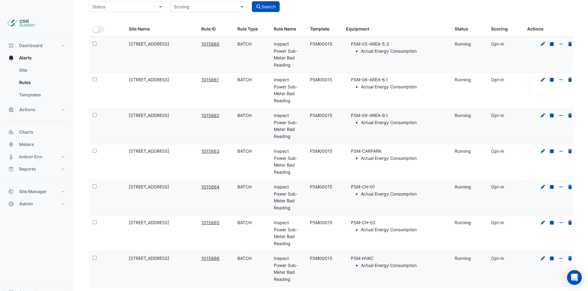
scroll to position [92, 0]
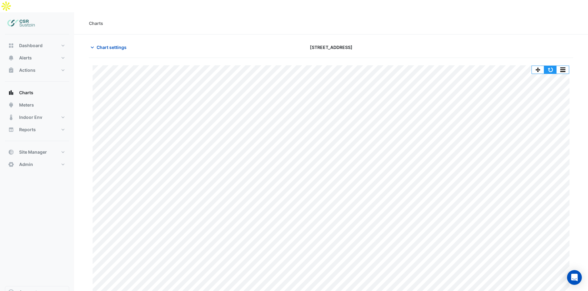
click at [551, 66] on button "button" at bounding box center [550, 70] width 12 height 8
click at [546, 66] on button "button" at bounding box center [550, 70] width 12 height 8
drag, startPoint x: 42, startPoint y: 31, endPoint x: 57, endPoint y: 32, distance: 14.8
click at [42, 39] on button "Dashboard" at bounding box center [37, 45] width 64 height 12
select select "**"
